Goal: Information Seeking & Learning: Get advice/opinions

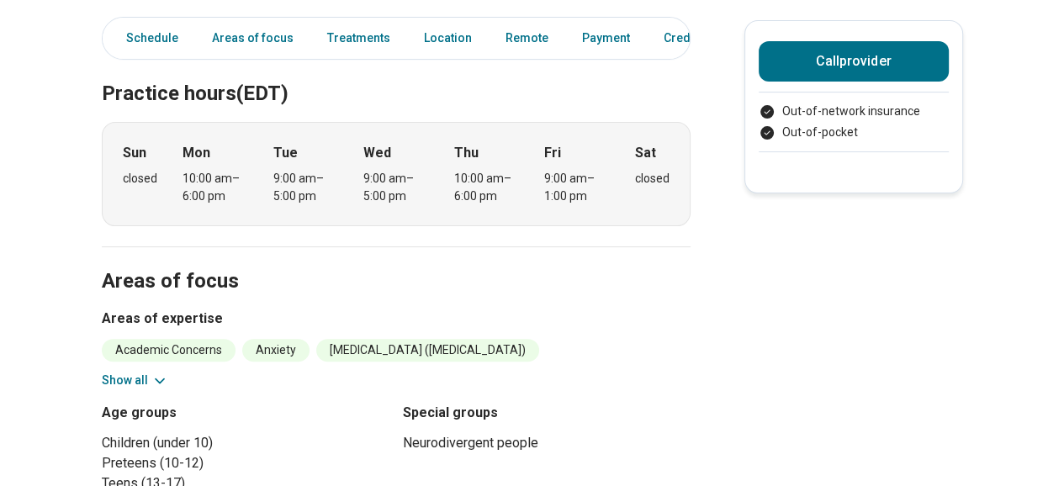
click at [187, 355] on li "Academic Concerns" at bounding box center [169, 350] width 134 height 23
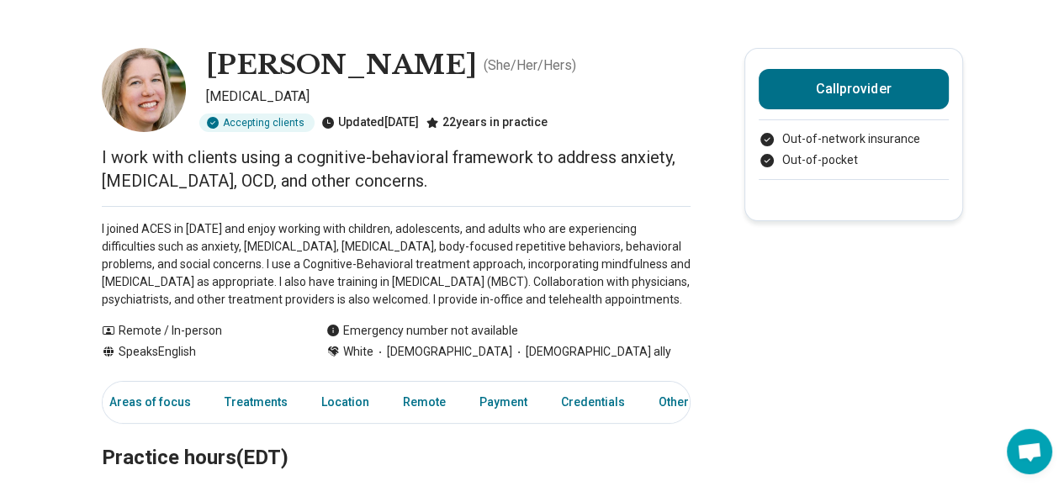
scroll to position [0, 13]
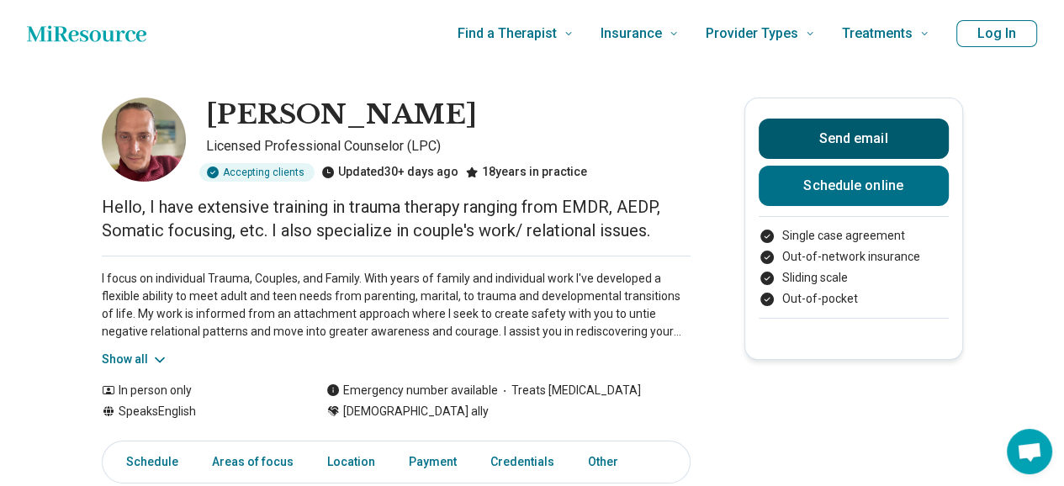
click at [840, 135] on button "Send email" at bounding box center [854, 139] width 190 height 40
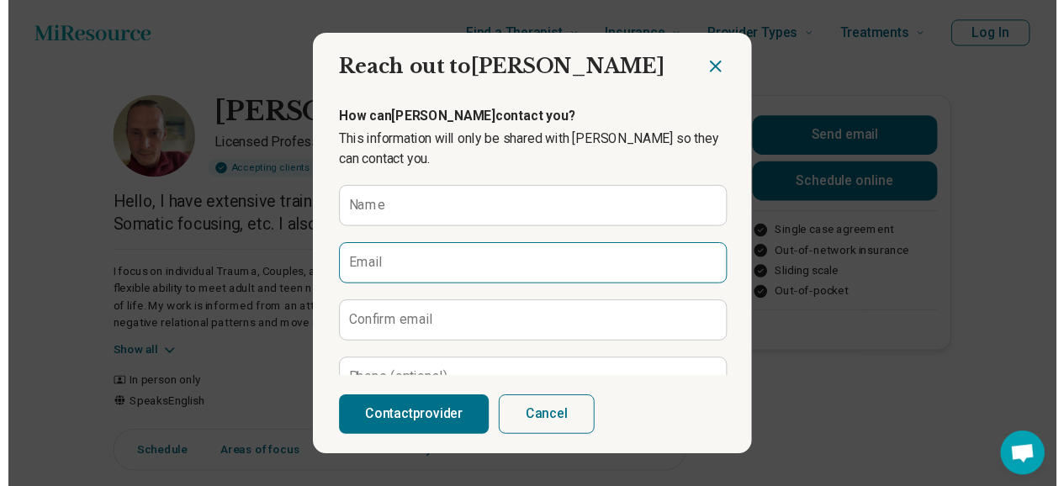
scroll to position [262, 0]
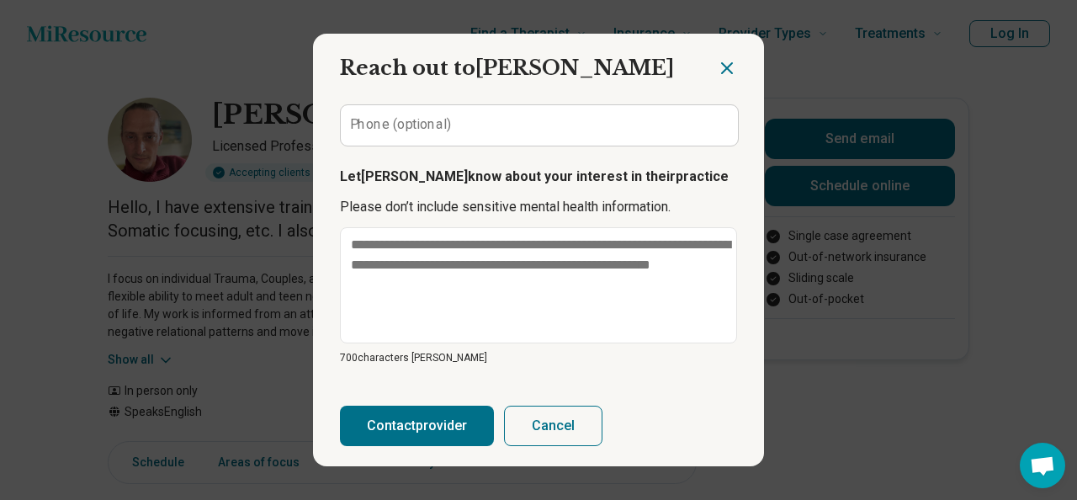
click at [717, 69] on icon "Close dialog" at bounding box center [727, 68] width 20 height 20
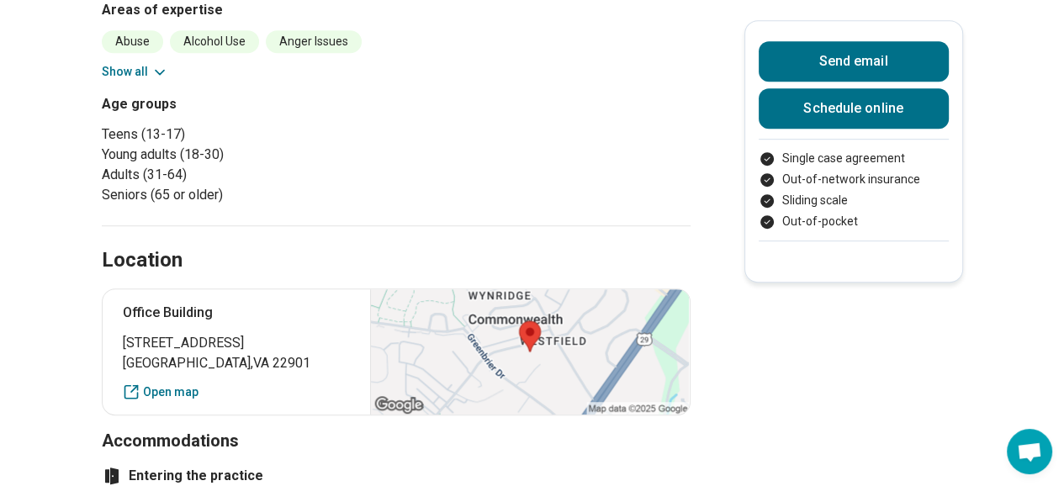
scroll to position [761, 0]
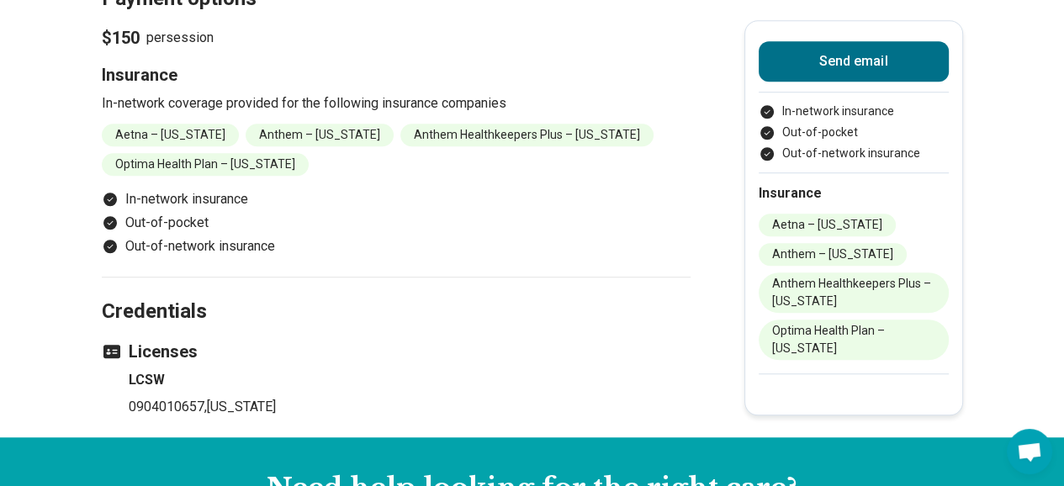
scroll to position [1349, 0]
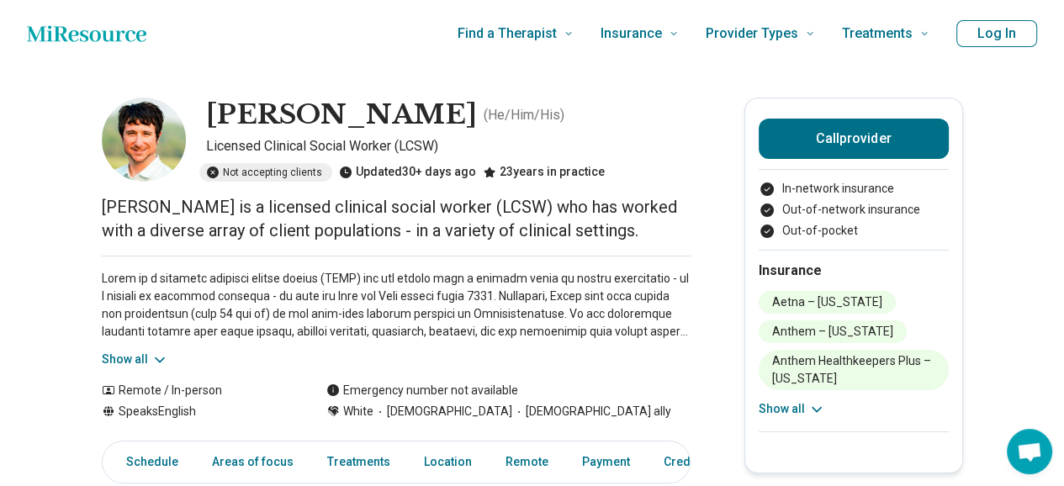
scroll to position [10, 0]
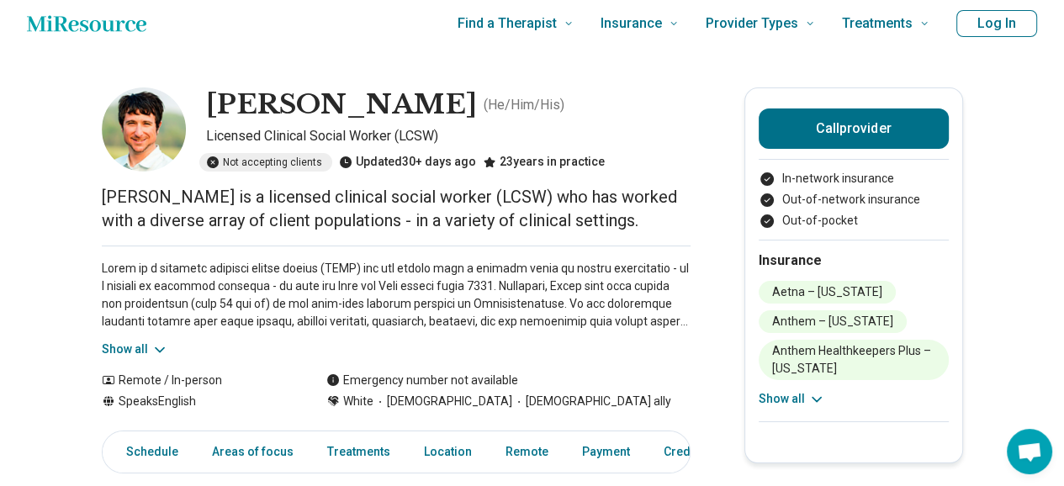
click at [166, 330] on div "Show all" at bounding box center [396, 302] width 589 height 113
click at [155, 348] on icon at bounding box center [159, 350] width 17 height 17
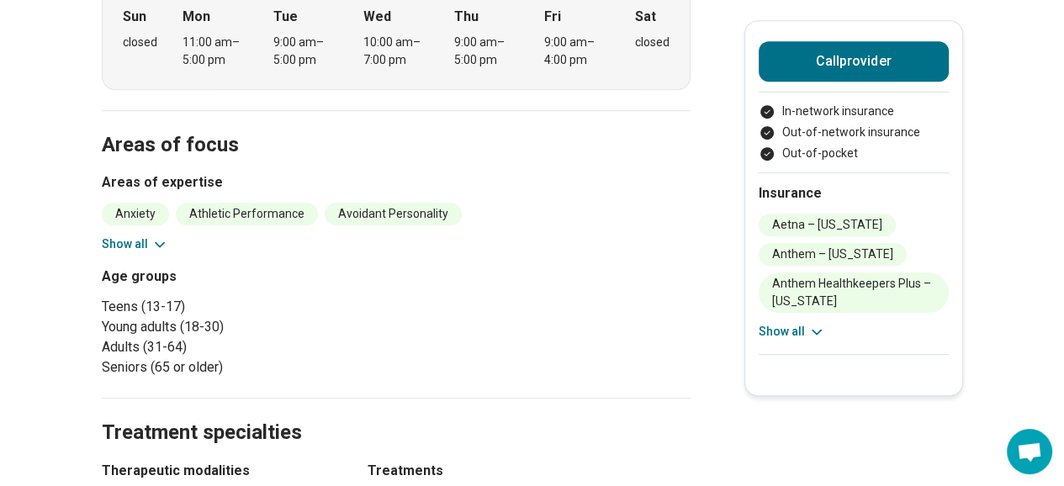
scroll to position [668, 0]
